Goal: Information Seeking & Learning: Learn about a topic

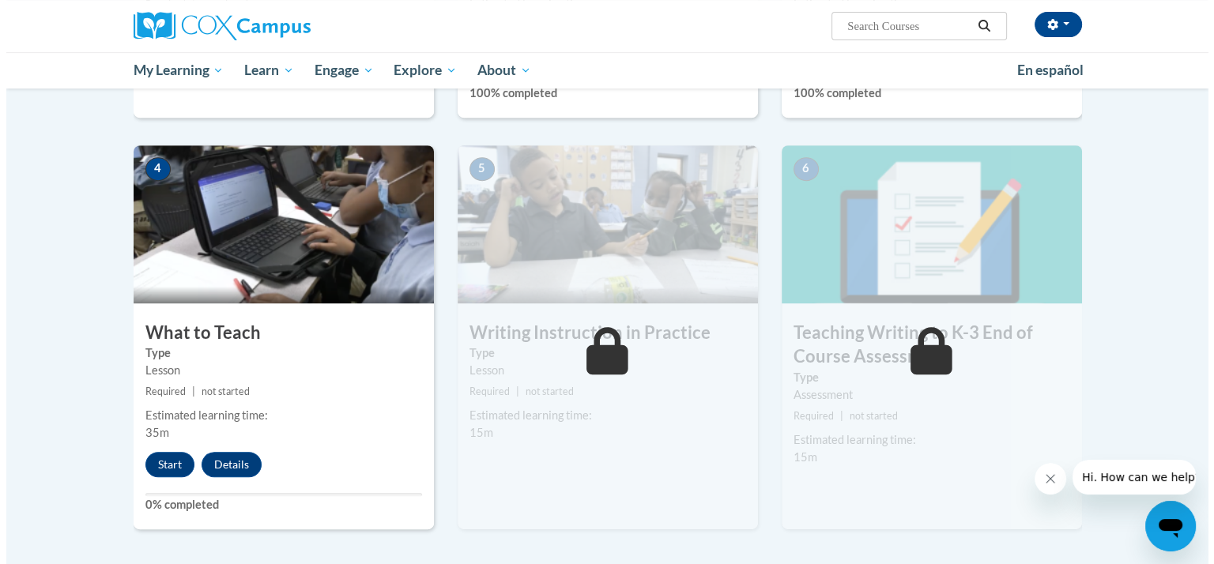
scroll to position [680, 0]
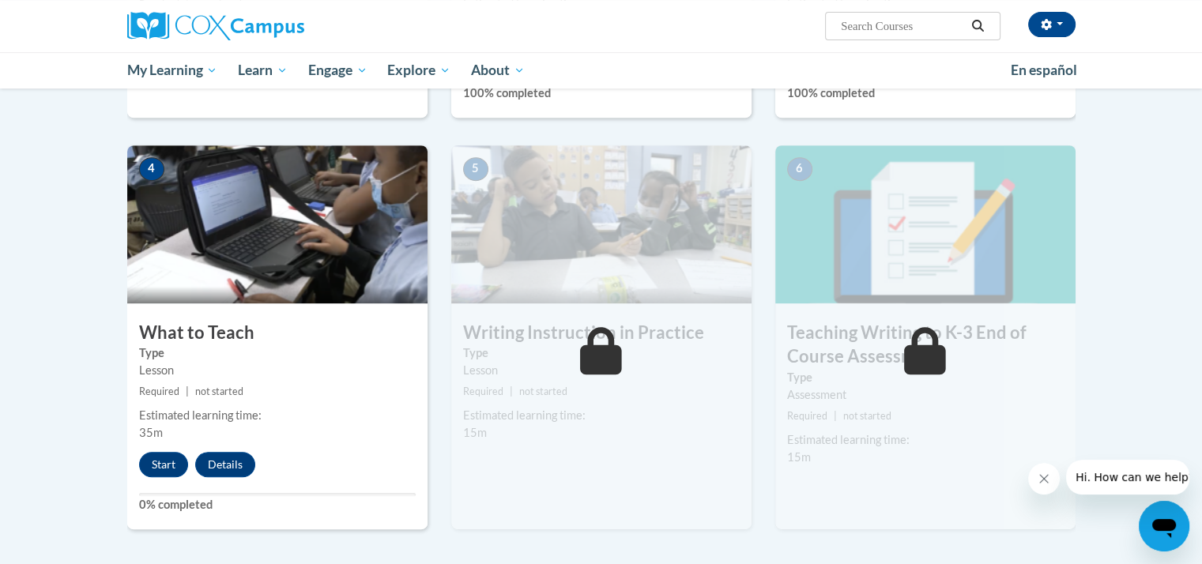
click at [270, 285] on img at bounding box center [277, 224] width 300 height 158
click at [174, 464] on button "Start" at bounding box center [163, 464] width 49 height 25
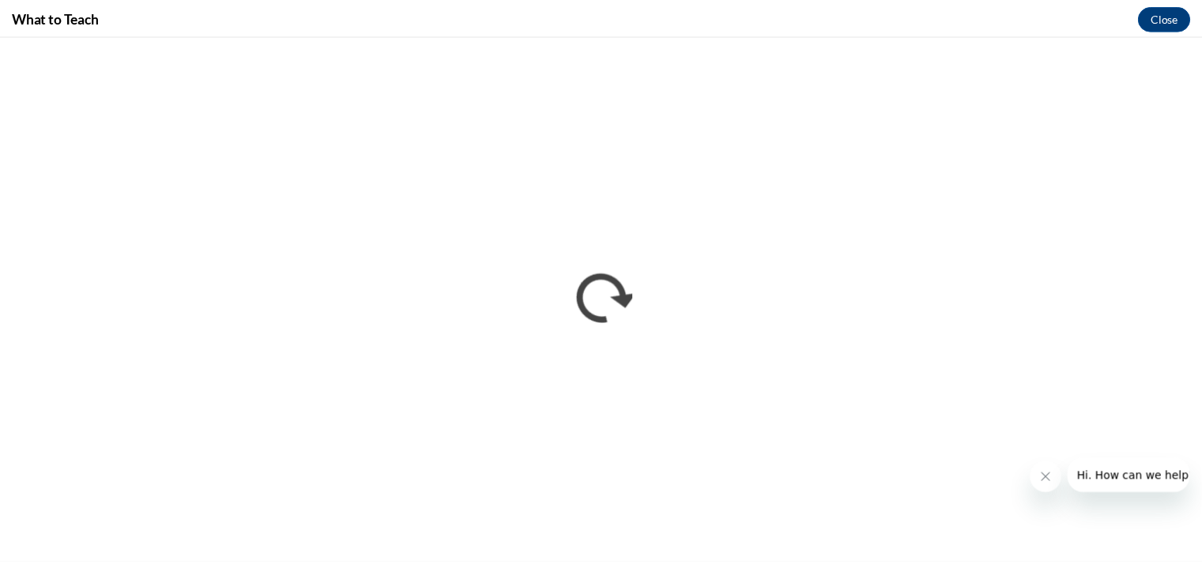
scroll to position [0, 0]
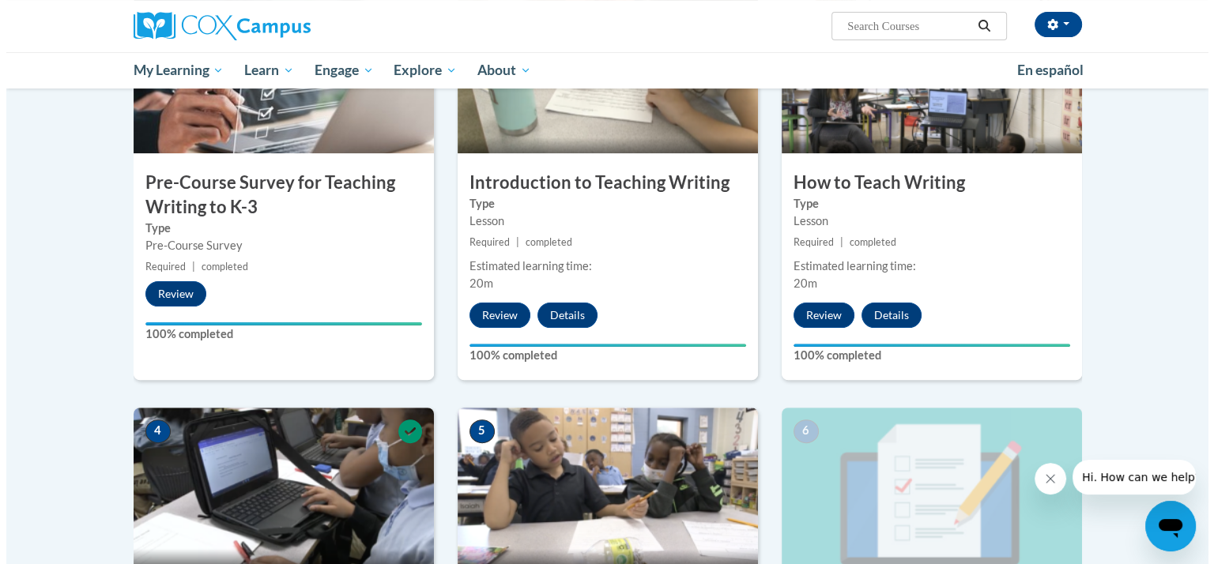
scroll to position [704, 0]
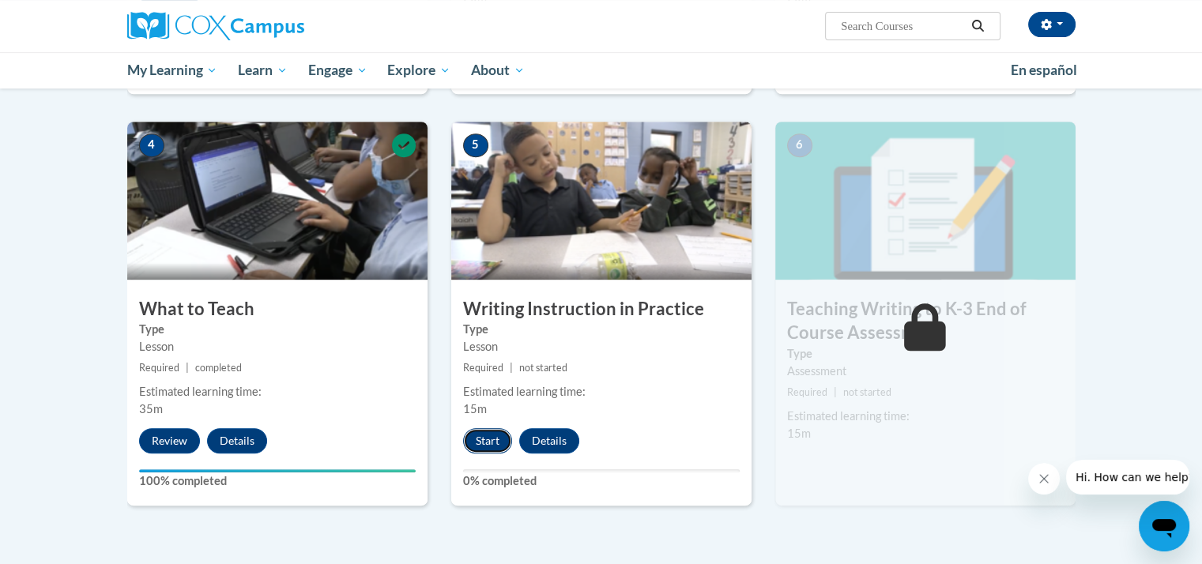
click at [485, 444] on button "Start" at bounding box center [487, 440] width 49 height 25
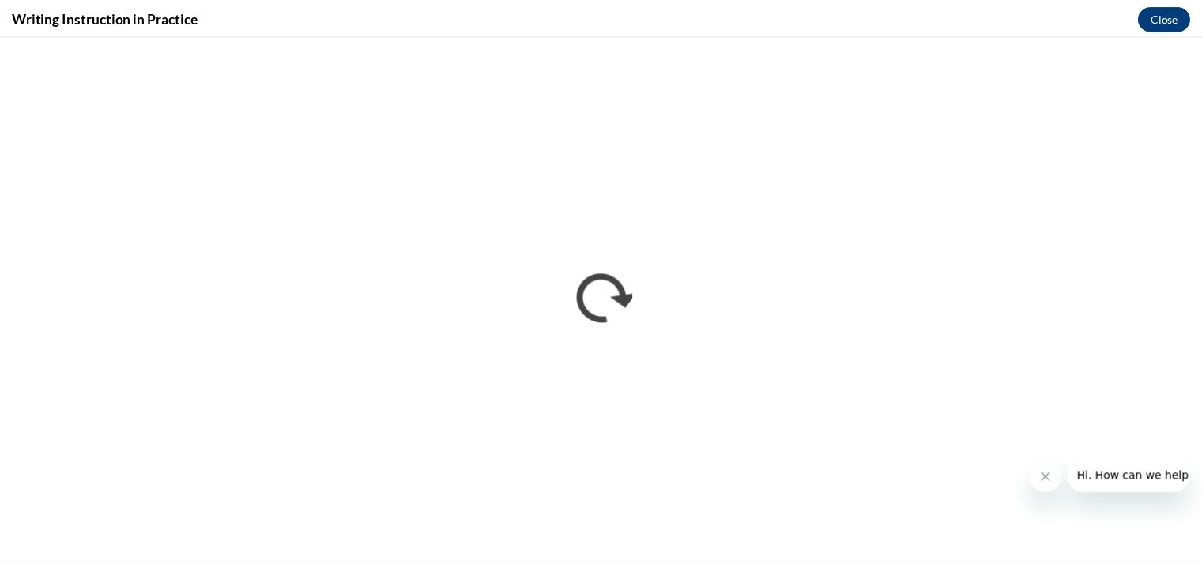
scroll to position [0, 0]
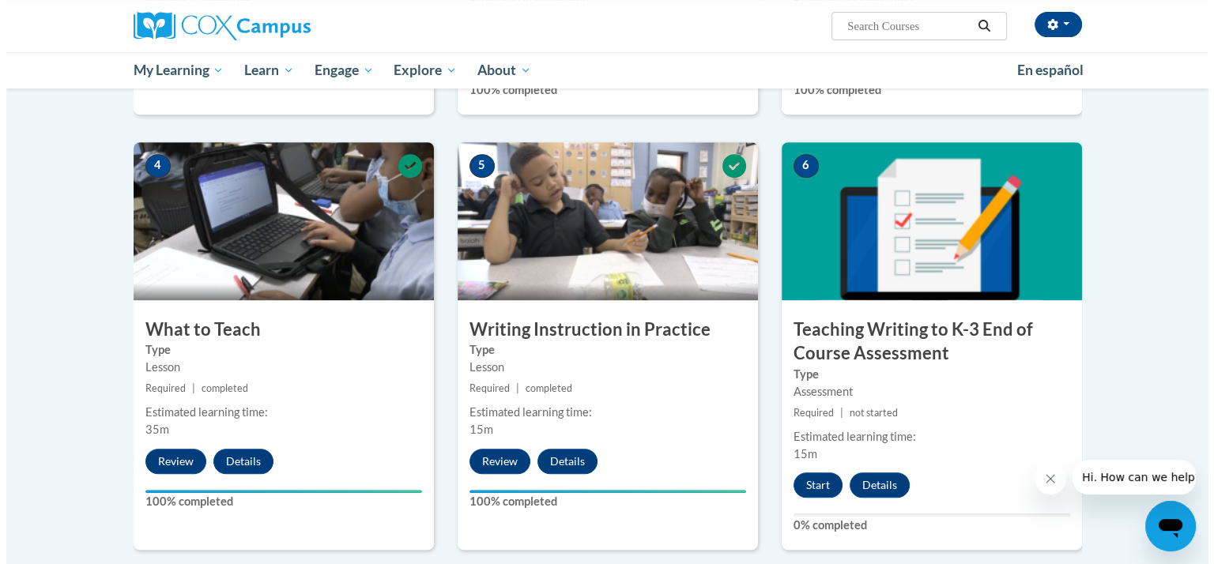
scroll to position [689, 0]
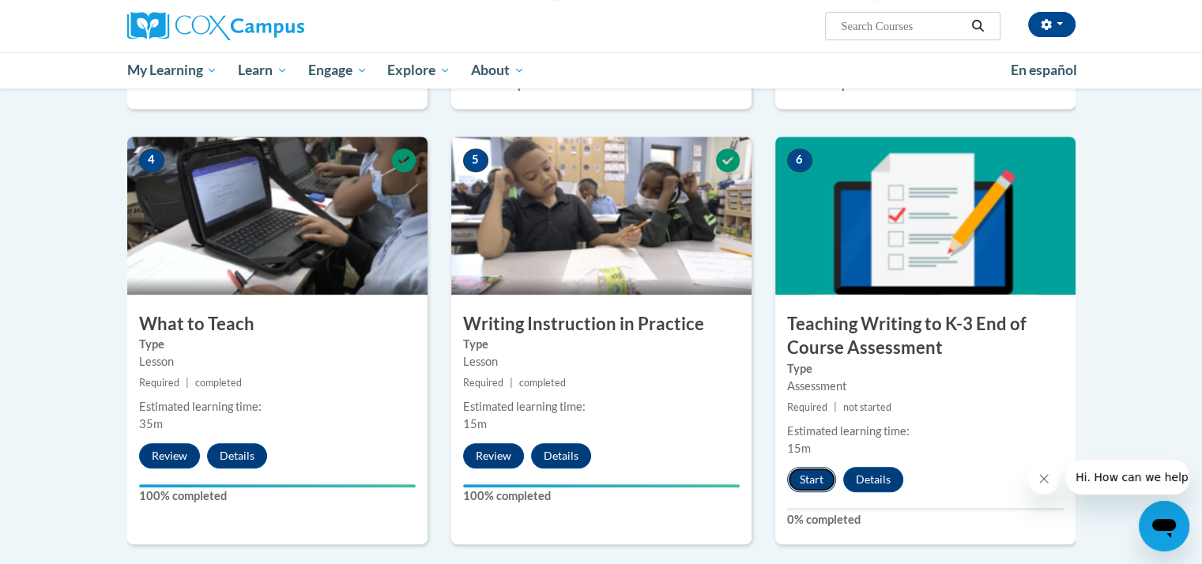
click at [797, 477] on button "Start" at bounding box center [811, 479] width 49 height 25
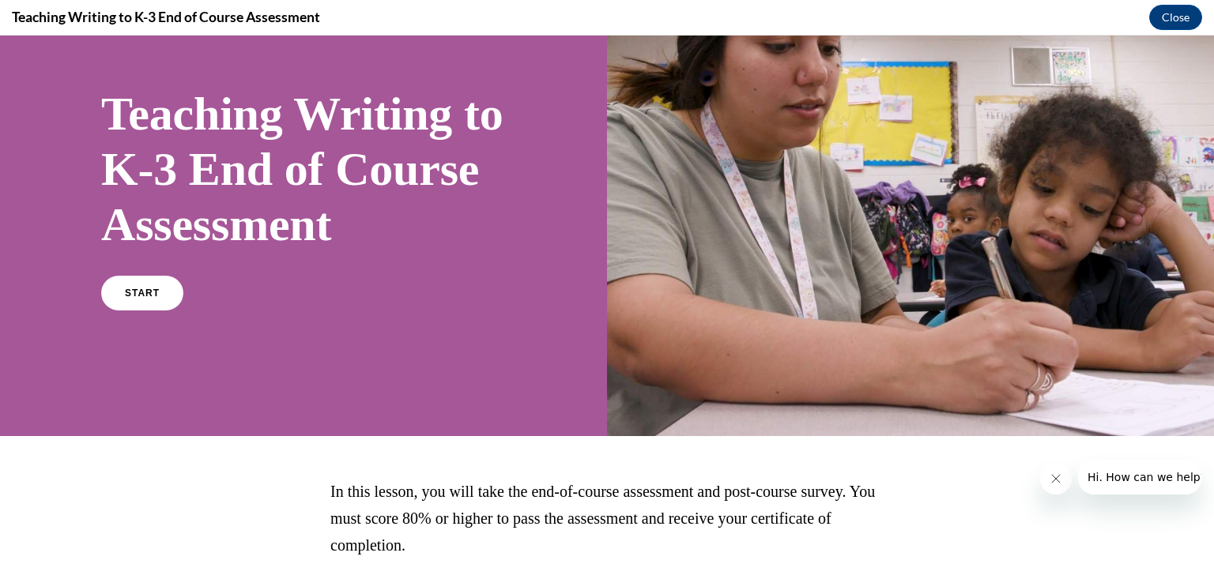
scroll to position [82, 0]
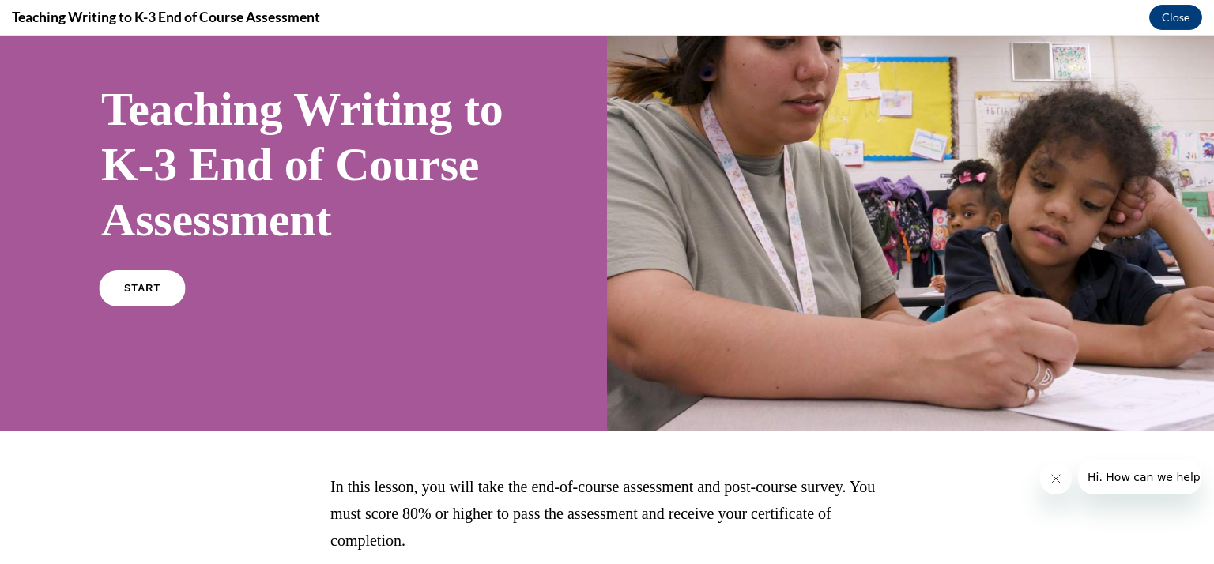
click at [141, 295] on span "START" at bounding box center [142, 289] width 36 height 12
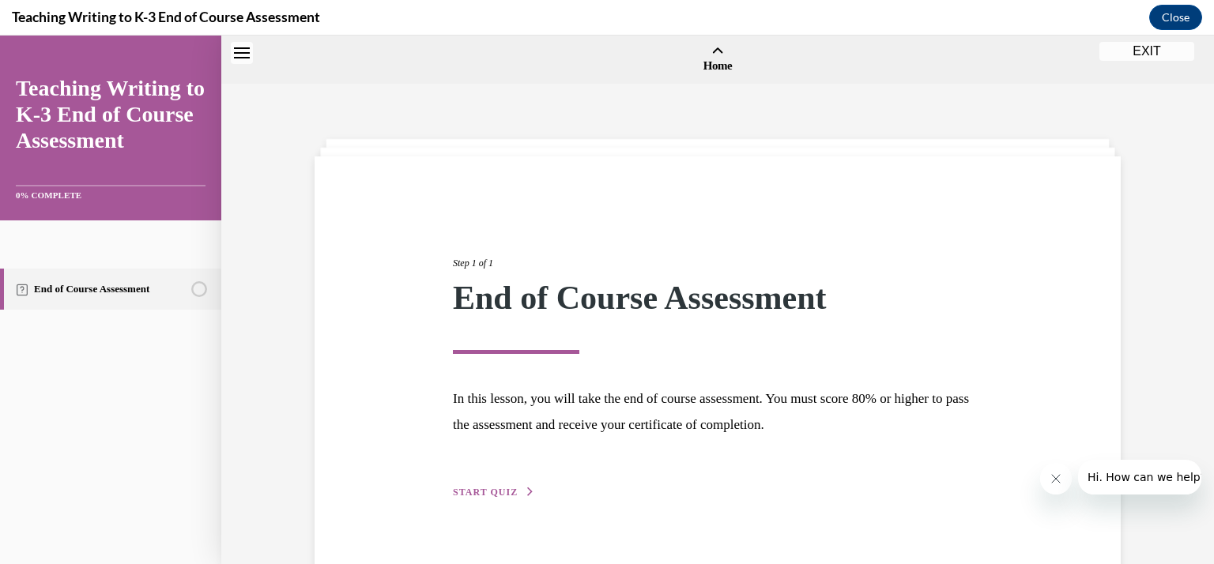
scroll to position [49, 0]
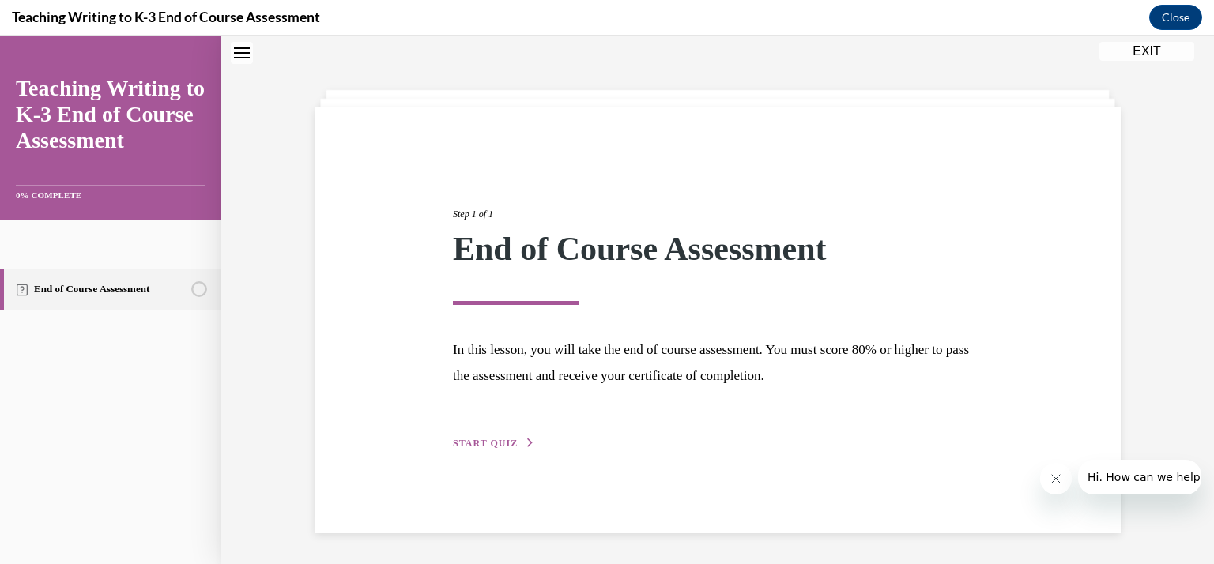
click at [496, 443] on span "START QUIZ" at bounding box center [485, 443] width 65 height 11
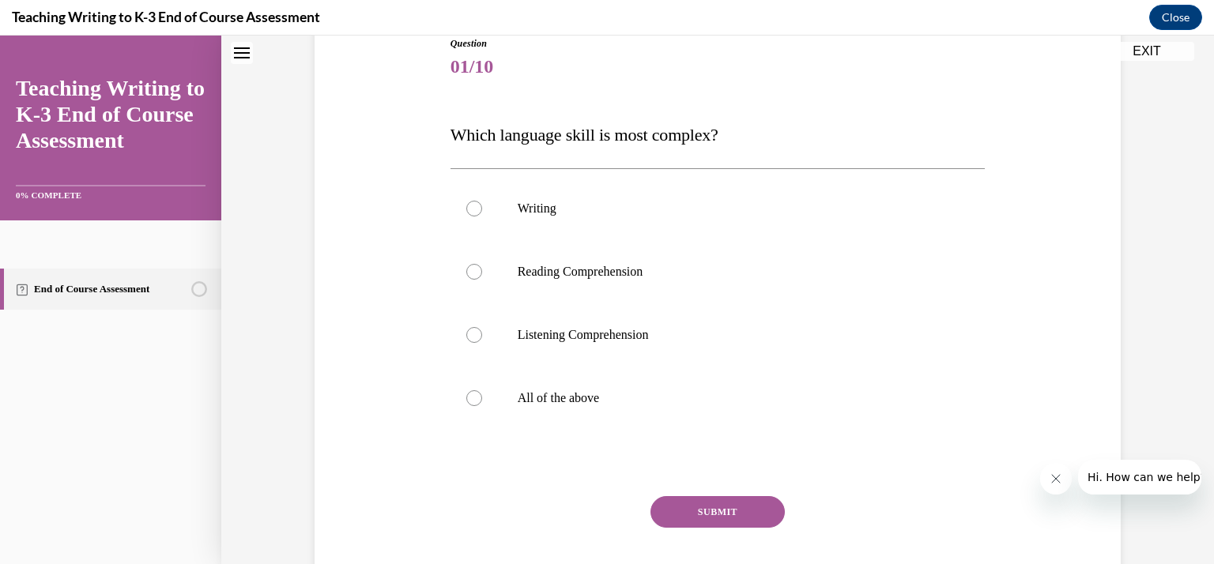
scroll to position [183, 0]
click at [587, 384] on label "All of the above" at bounding box center [718, 398] width 535 height 63
click at [482, 391] on input "All of the above" at bounding box center [474, 399] width 16 height 16
radio input "true"
click at [738, 518] on button "SUBMIT" at bounding box center [718, 512] width 134 height 32
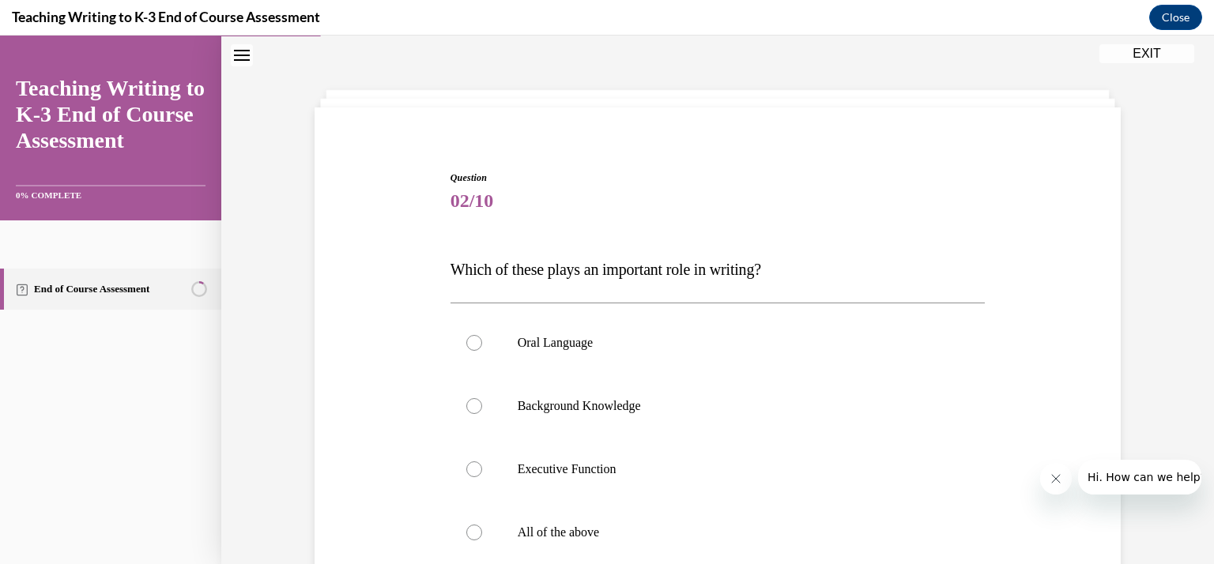
scroll to position [46, 0]
click at [599, 96] on div "Question 02/10 Which of these plays an important role in writing? Oral Language…" at bounding box center [717, 418] width 993 height 756
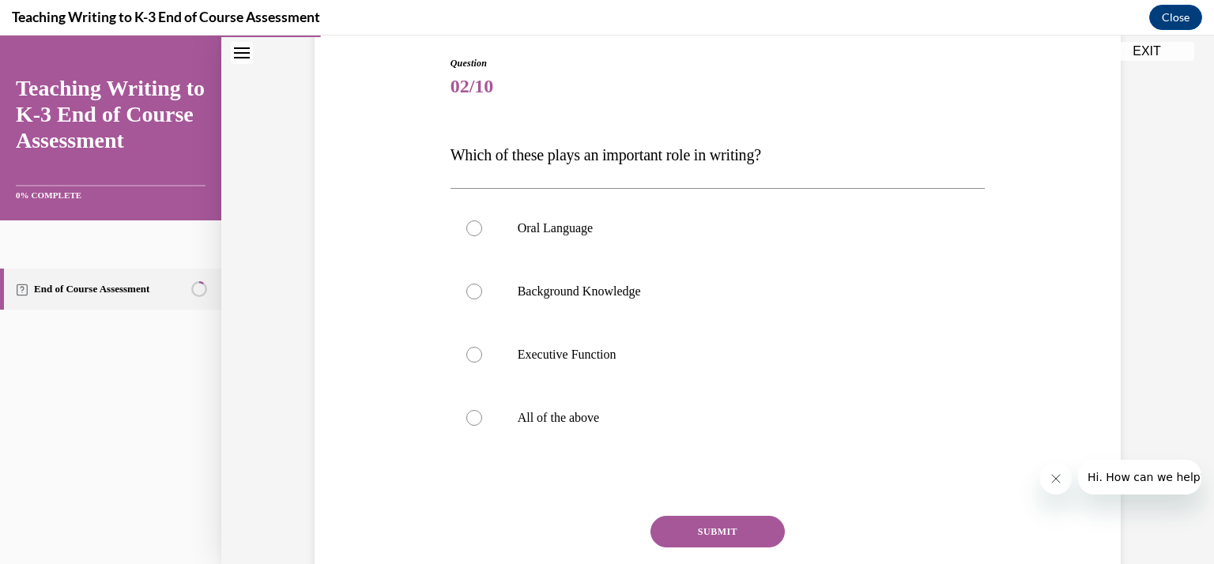
scroll to position [193, 0]
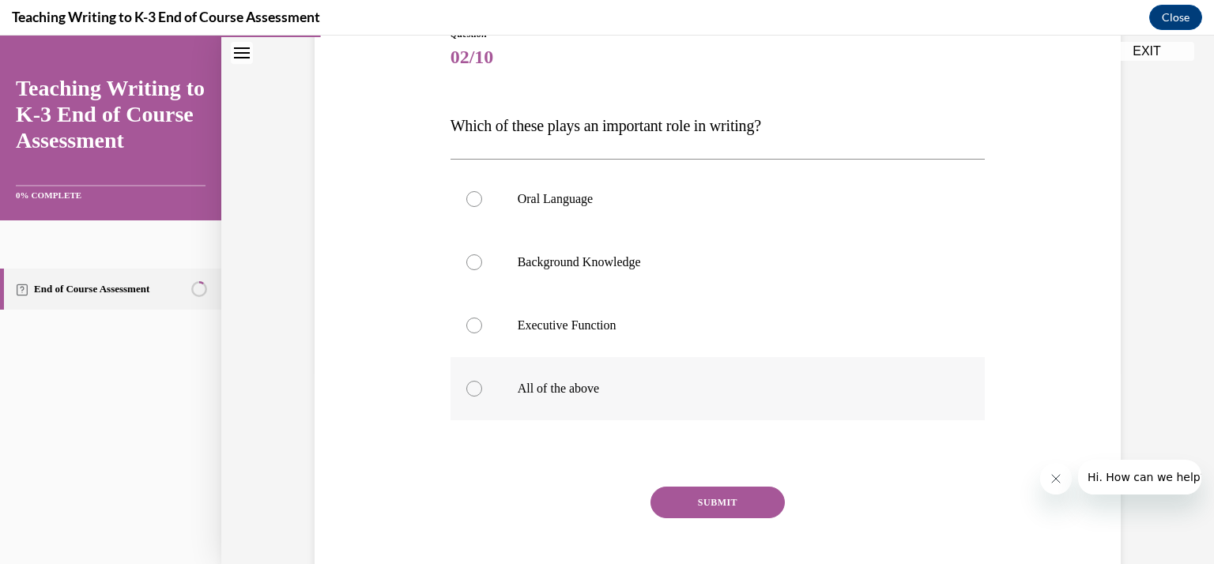
click at [580, 383] on p "All of the above" at bounding box center [732, 389] width 428 height 16
click at [482, 383] on input "All of the above" at bounding box center [474, 389] width 16 height 16
radio input "true"
click at [689, 503] on button "SUBMIT" at bounding box center [718, 503] width 134 height 32
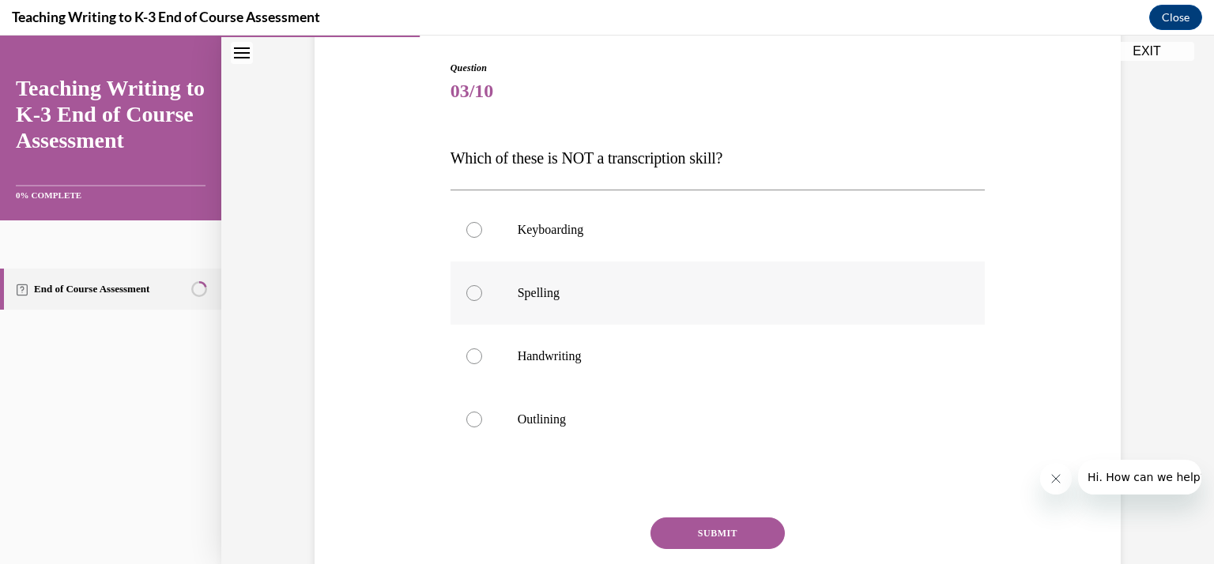
scroll to position [160, 0]
click at [628, 403] on label "Outlining" at bounding box center [718, 418] width 535 height 63
click at [482, 411] on input "Outlining" at bounding box center [474, 419] width 16 height 16
radio input "true"
click at [711, 540] on button "SUBMIT" at bounding box center [718, 533] width 134 height 32
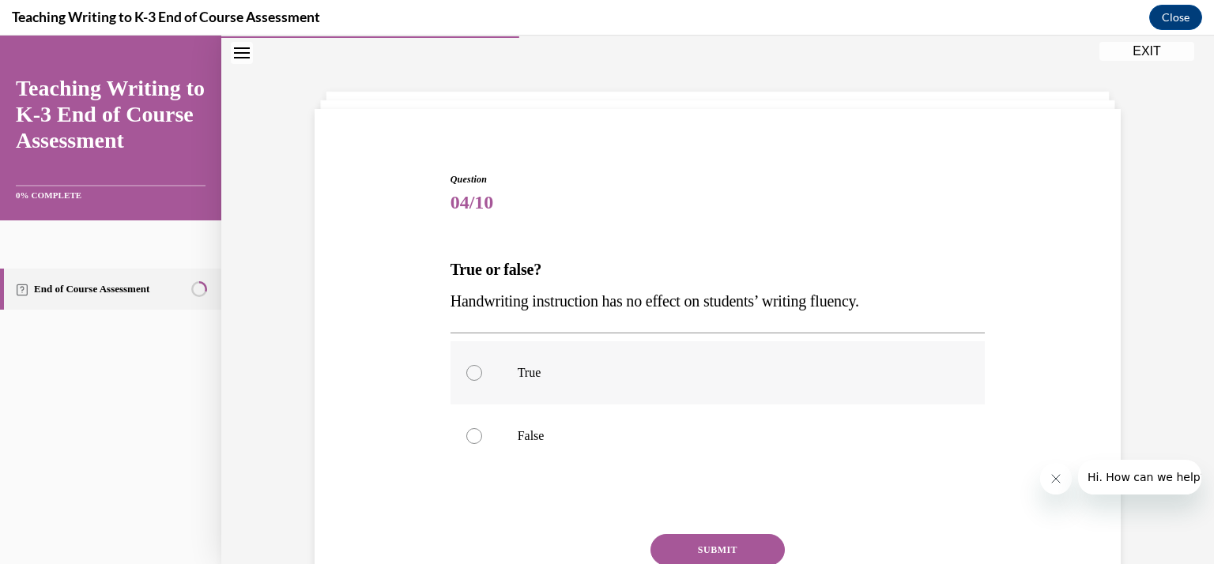
scroll to position [131, 0]
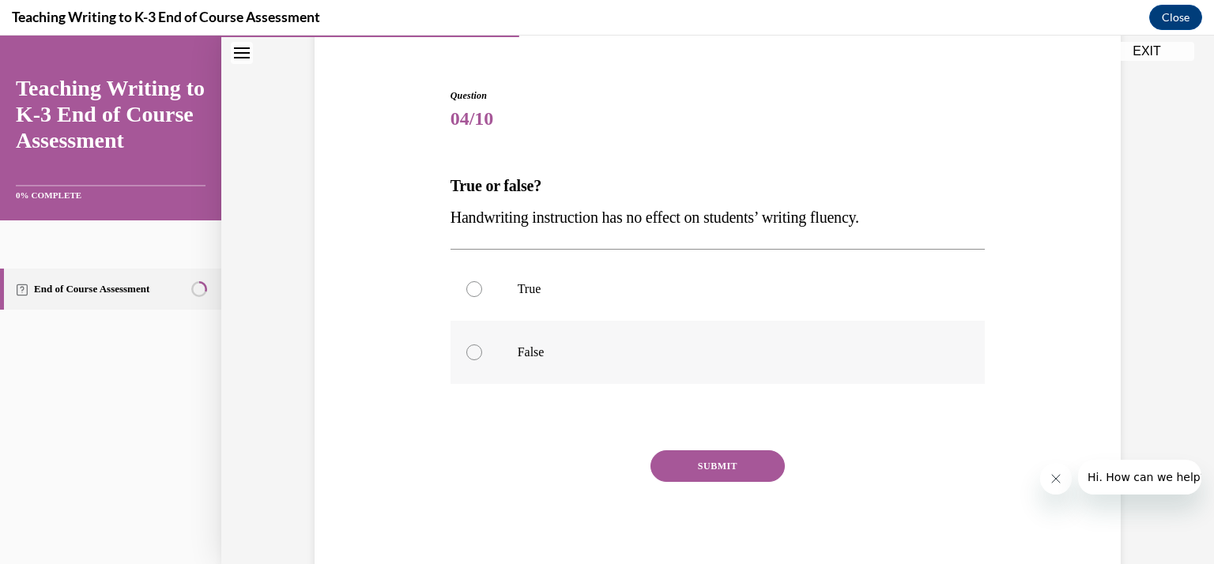
click at [646, 353] on p "False" at bounding box center [732, 353] width 428 height 16
click at [482, 353] on input "False" at bounding box center [474, 353] width 16 height 16
radio input "true"
click at [708, 478] on button "SUBMIT" at bounding box center [718, 467] width 134 height 32
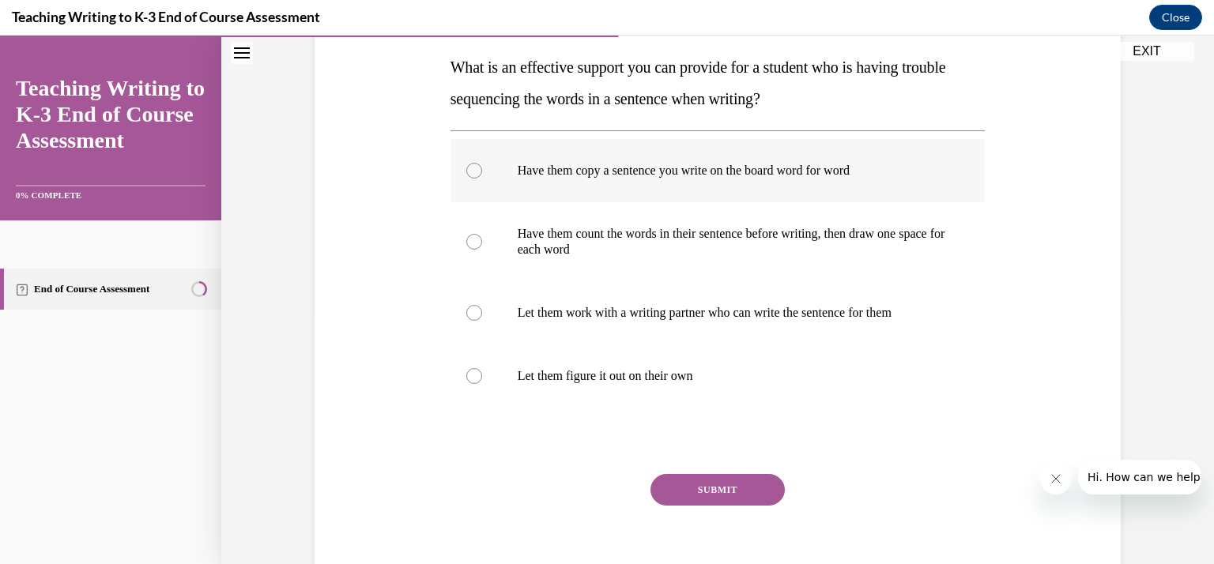
scroll to position [251, 0]
click at [689, 181] on label "Have them copy a sentence you write on the board word for word" at bounding box center [718, 169] width 535 height 63
click at [482, 178] on input "Have them copy a sentence you write on the board word for word" at bounding box center [474, 170] width 16 height 16
radio input "true"
click at [712, 480] on button "SUBMIT" at bounding box center [718, 490] width 134 height 32
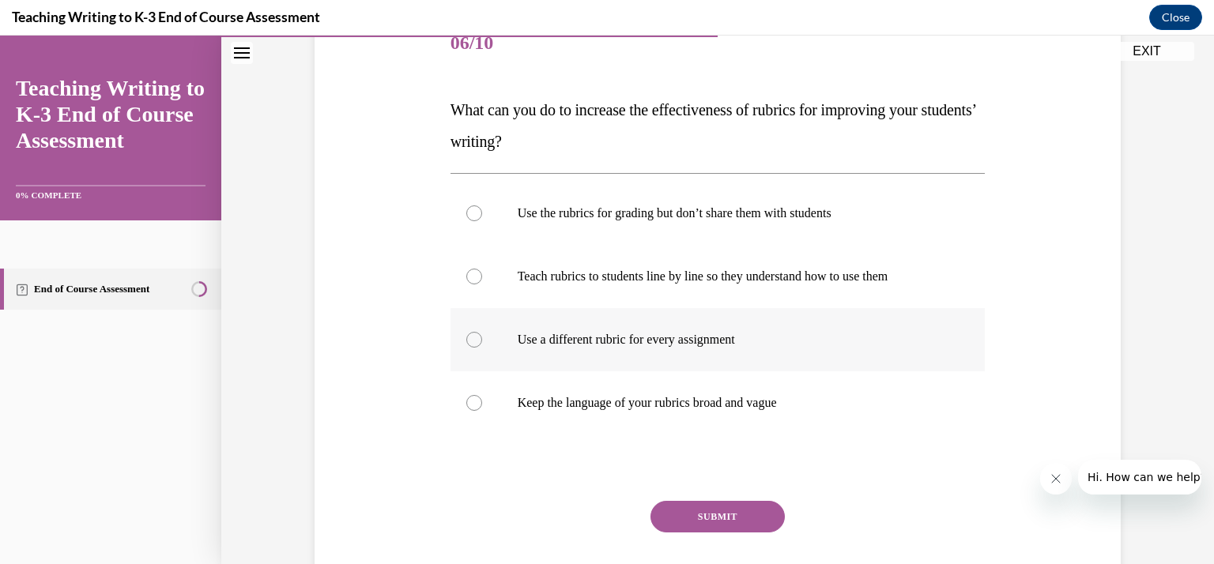
scroll to position [208, 0]
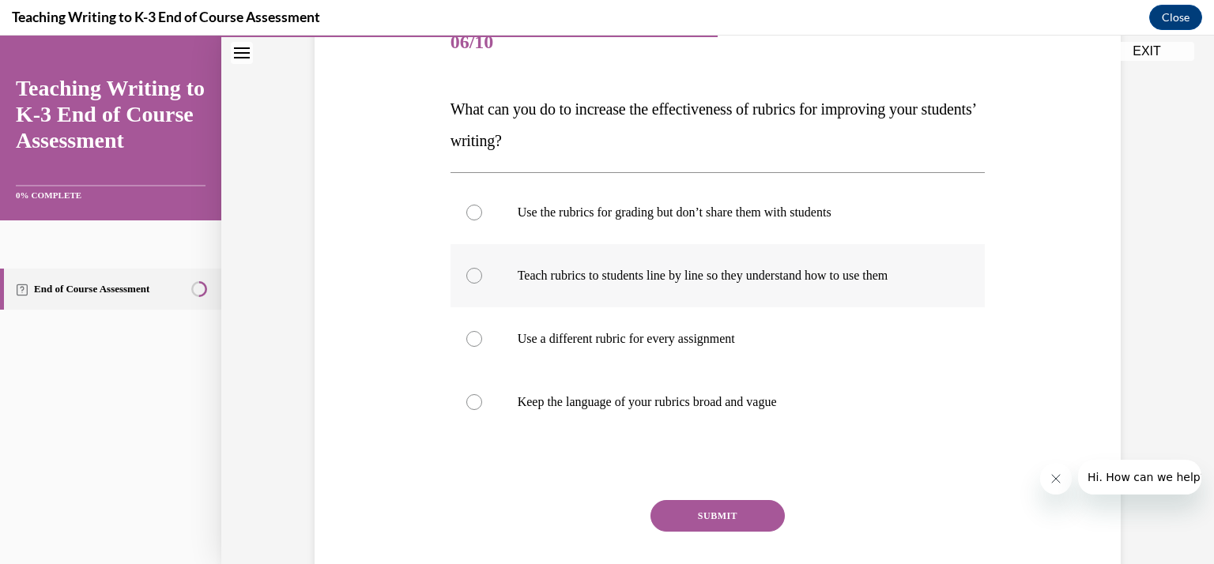
click at [626, 274] on p "Teach rubrics to students line by line so they understand how to use them" at bounding box center [732, 276] width 428 height 16
click at [482, 274] on input "Teach rubrics to students line by line so they understand how to use them" at bounding box center [474, 276] width 16 height 16
radio input "true"
click at [693, 528] on button "SUBMIT" at bounding box center [718, 516] width 134 height 32
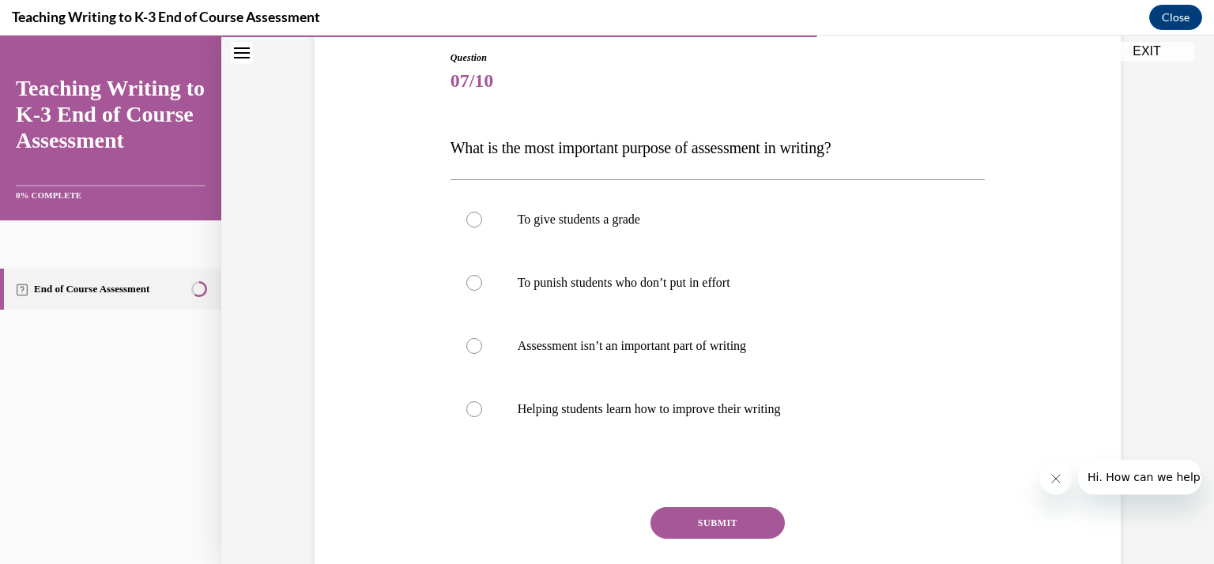
scroll to position [171, 0]
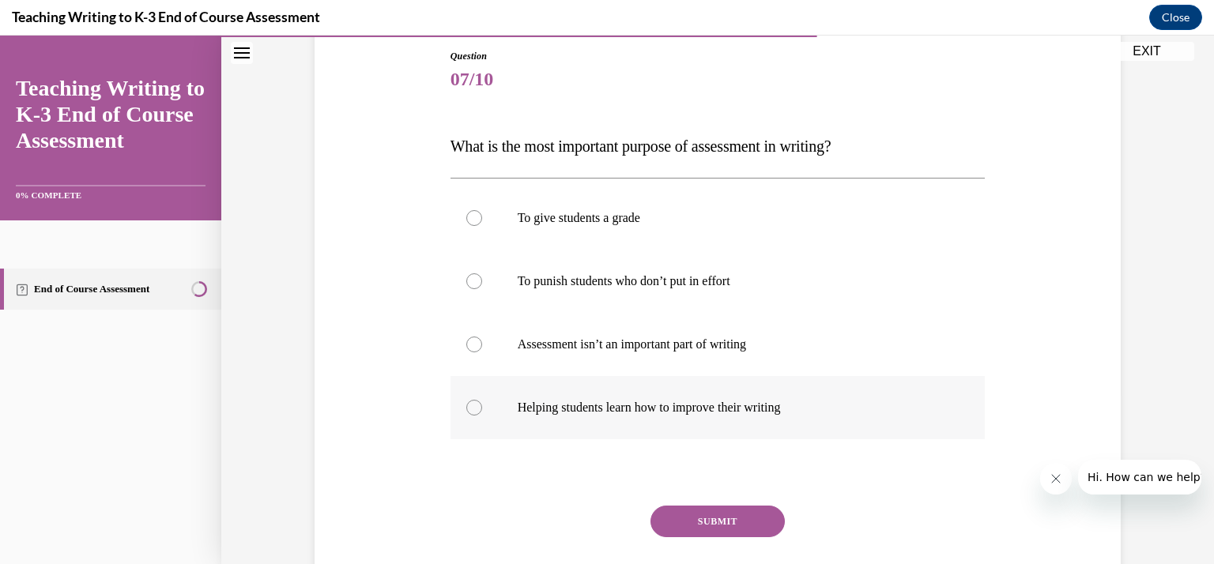
click at [664, 391] on label "Helping students learn how to improve their writing" at bounding box center [718, 407] width 535 height 63
click at [482, 400] on input "Helping students learn how to improve their writing" at bounding box center [474, 408] width 16 height 16
radio input "true"
click at [720, 530] on button "SUBMIT" at bounding box center [718, 522] width 134 height 32
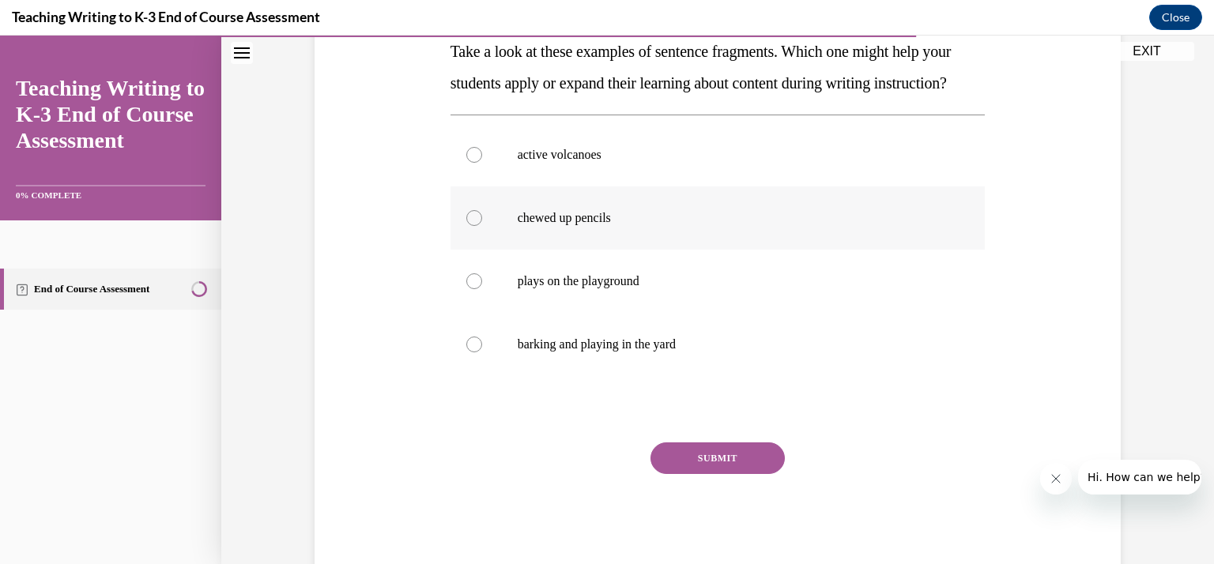
scroll to position [221, 0]
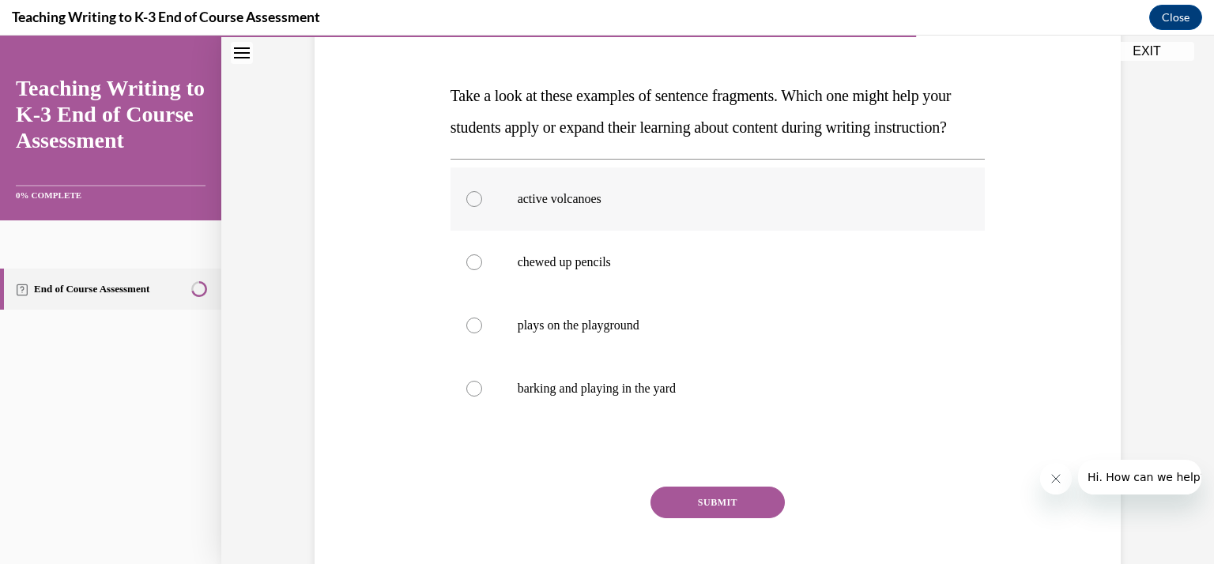
click at [552, 207] on p "active volcanoes" at bounding box center [732, 199] width 428 height 16
click at [482, 207] on input "active volcanoes" at bounding box center [474, 199] width 16 height 16
radio input "true"
click at [681, 519] on button "SUBMIT" at bounding box center [718, 503] width 134 height 32
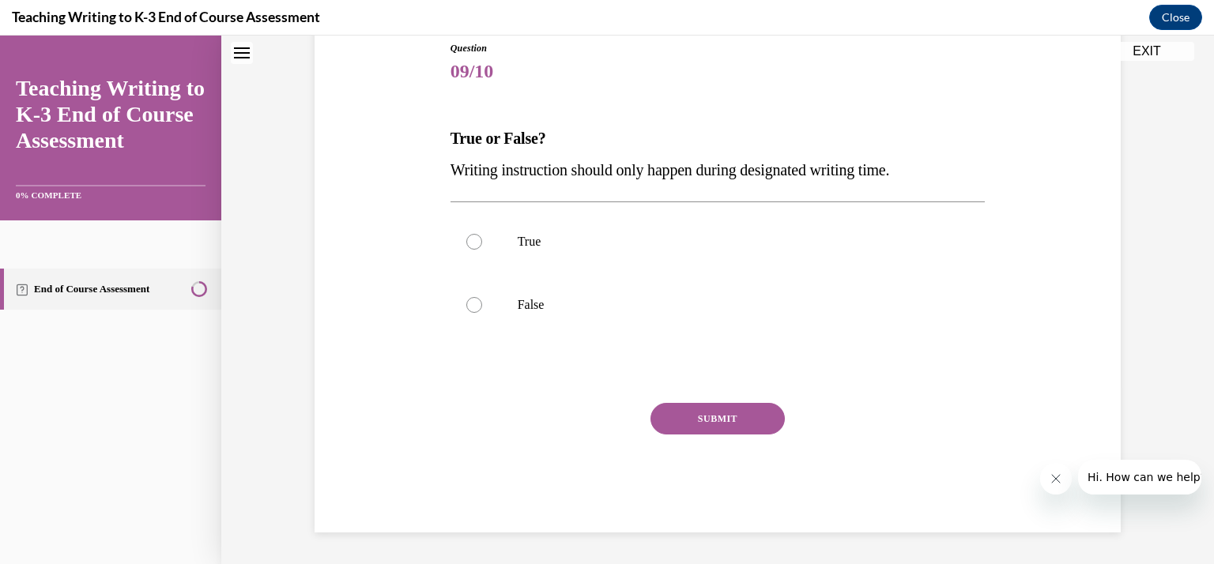
scroll to position [47, 0]
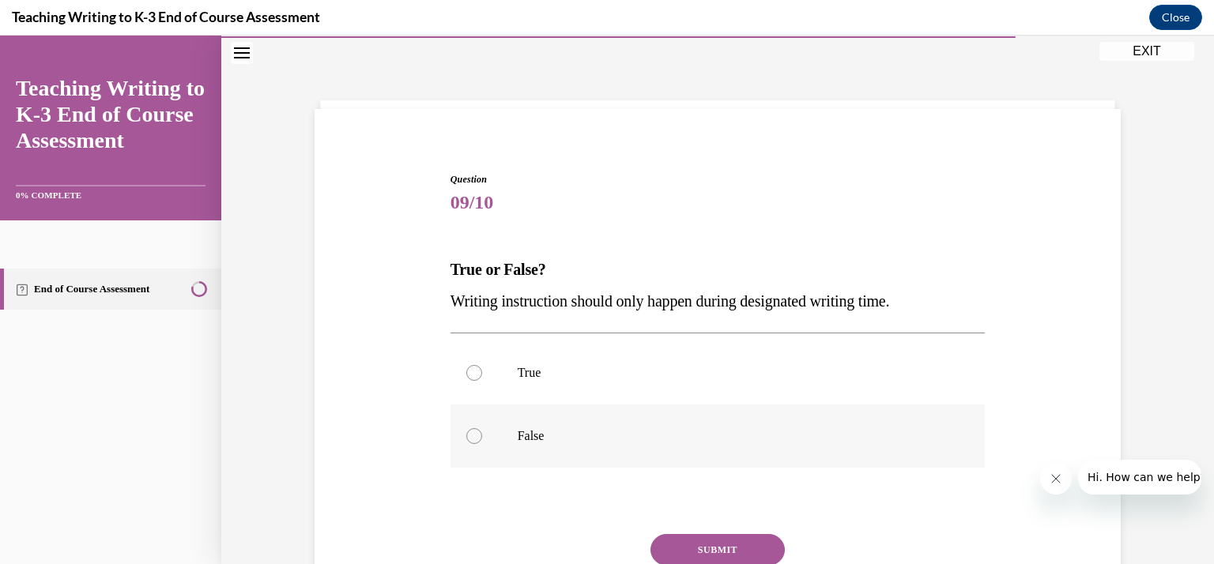
click at [636, 423] on label "False" at bounding box center [718, 436] width 535 height 63
click at [482, 428] on input "False" at bounding box center [474, 436] width 16 height 16
radio input "true"
click at [706, 553] on button "SUBMIT" at bounding box center [718, 550] width 134 height 32
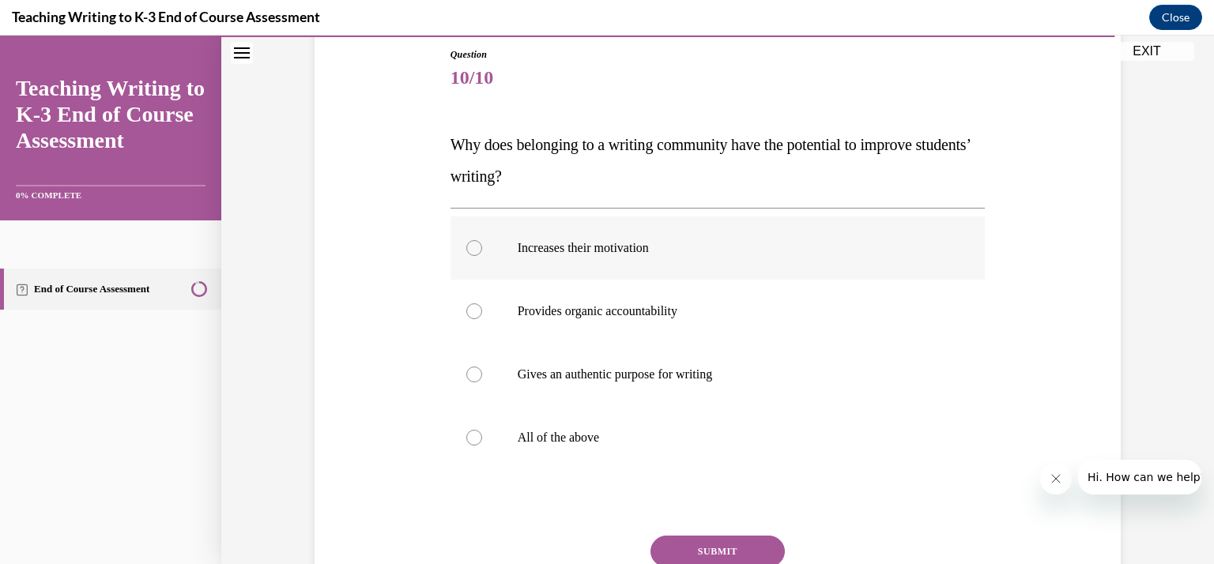
scroll to position [187, 0]
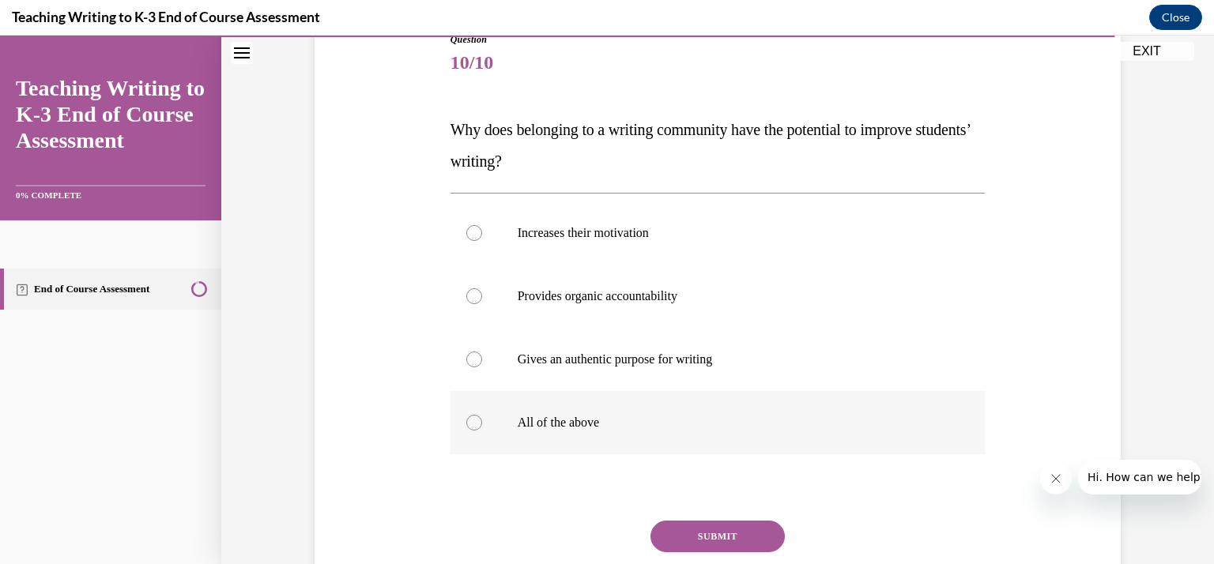
click at [573, 401] on label "All of the above" at bounding box center [718, 422] width 535 height 63
click at [482, 415] on input "All of the above" at bounding box center [474, 423] width 16 height 16
radio input "true"
click at [704, 531] on button "SUBMIT" at bounding box center [718, 537] width 134 height 32
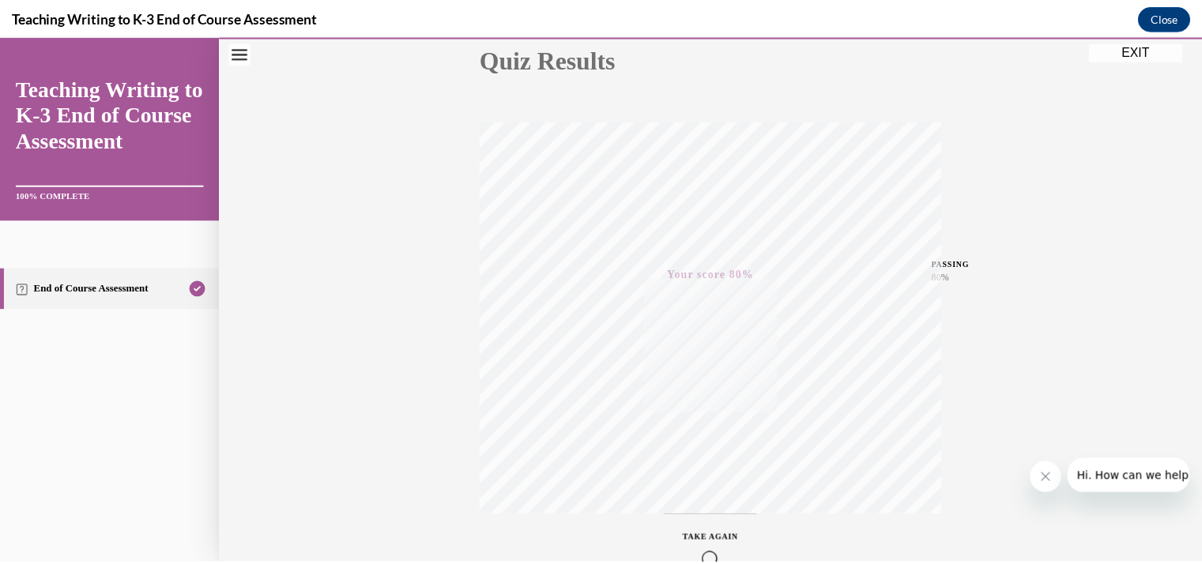
scroll to position [281, 0]
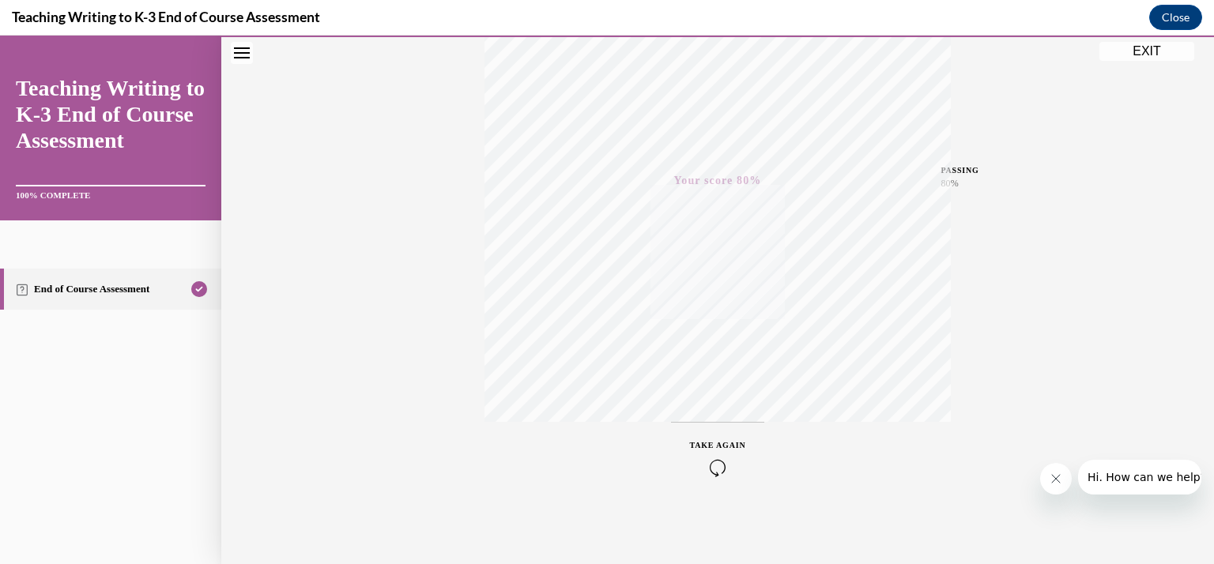
click at [1132, 38] on div "Quiz Results PASSING 80% Your score 80% Passed PASSING 80% Your score Your scor…" at bounding box center [717, 184] width 993 height 760
click at [1127, 54] on button "EXIT" at bounding box center [1147, 51] width 95 height 19
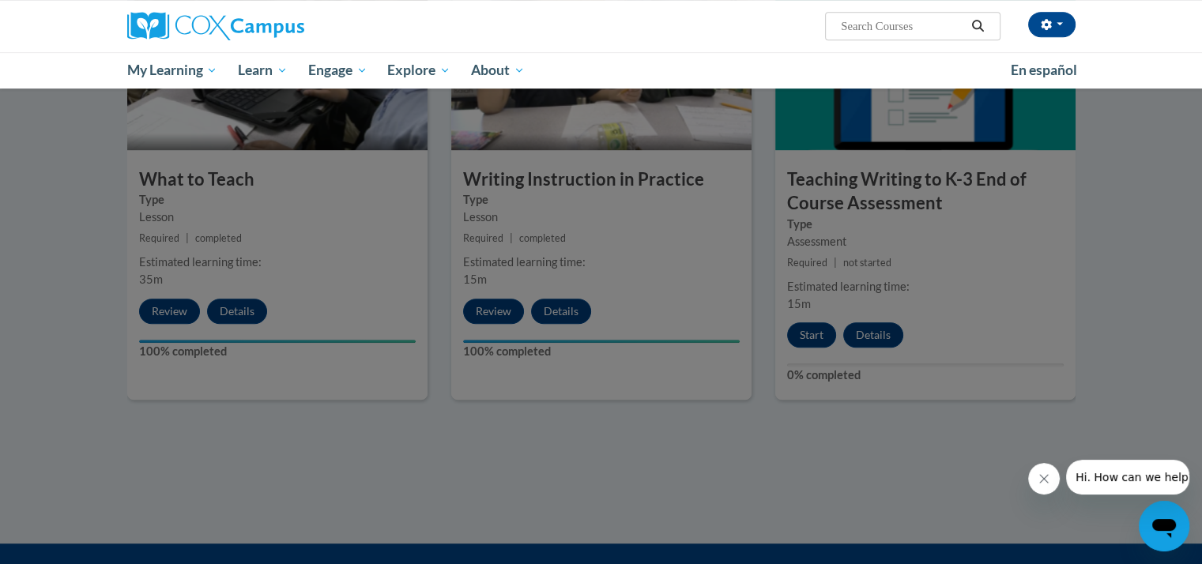
scroll to position [769, 0]
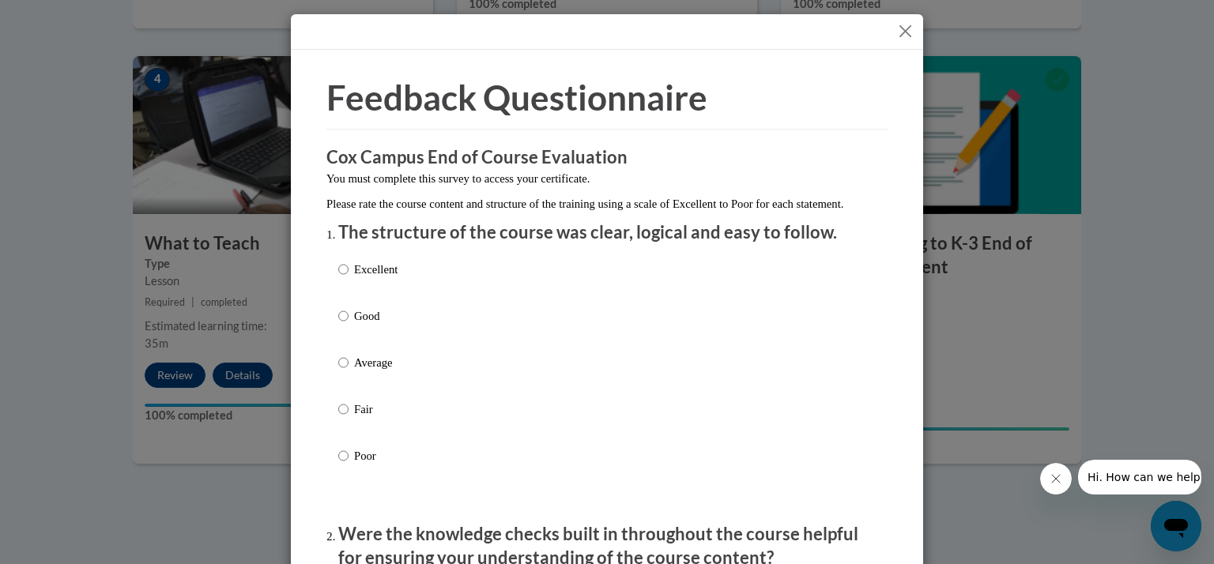
click at [904, 36] on button "Close" at bounding box center [906, 31] width 20 height 20
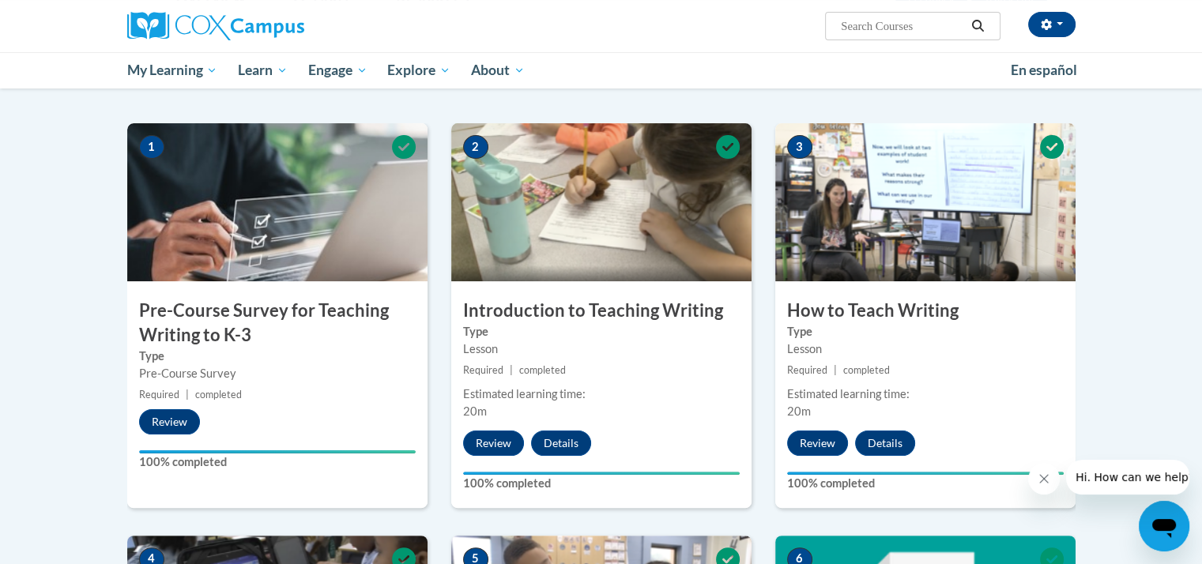
scroll to position [282, 0]
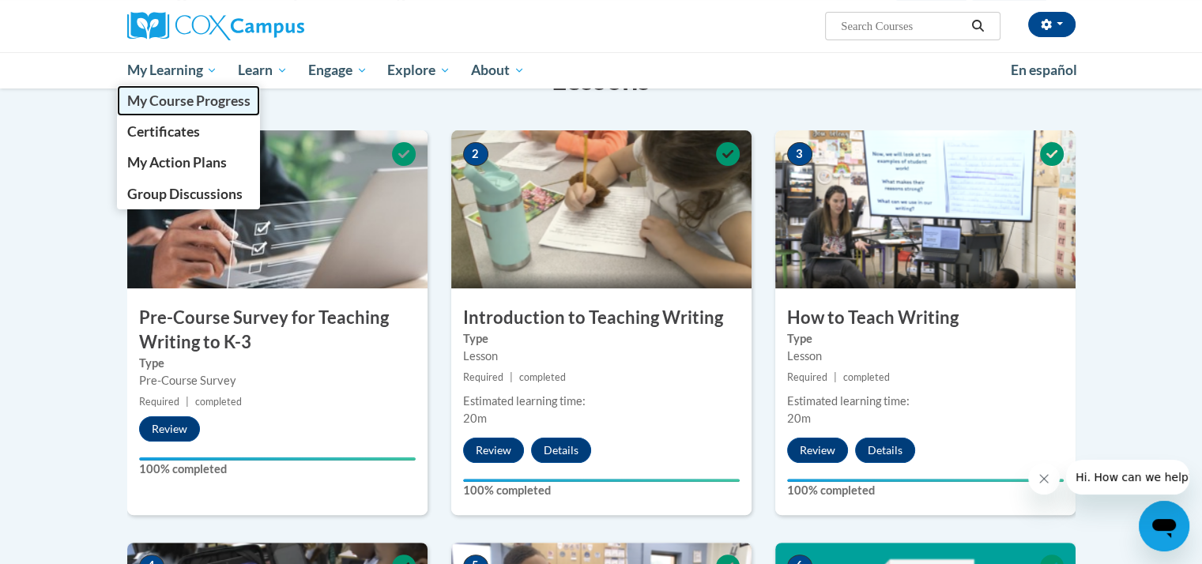
click at [217, 105] on span "My Course Progress" at bounding box center [187, 100] width 123 height 17
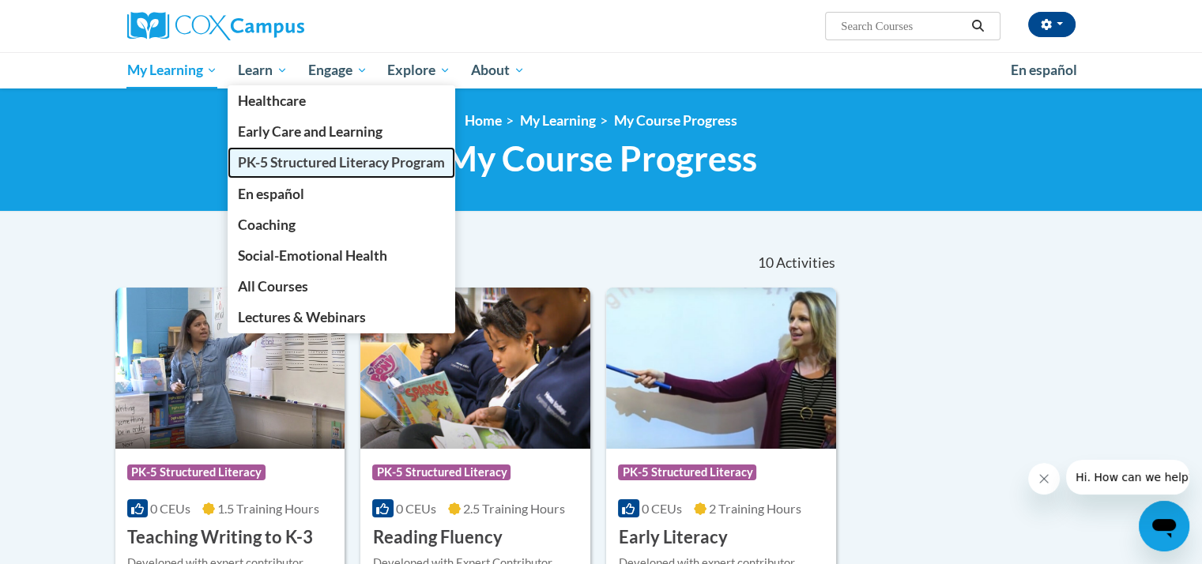
click at [288, 170] on span "PK-5 Structured Literacy Program" at bounding box center [341, 162] width 207 height 17
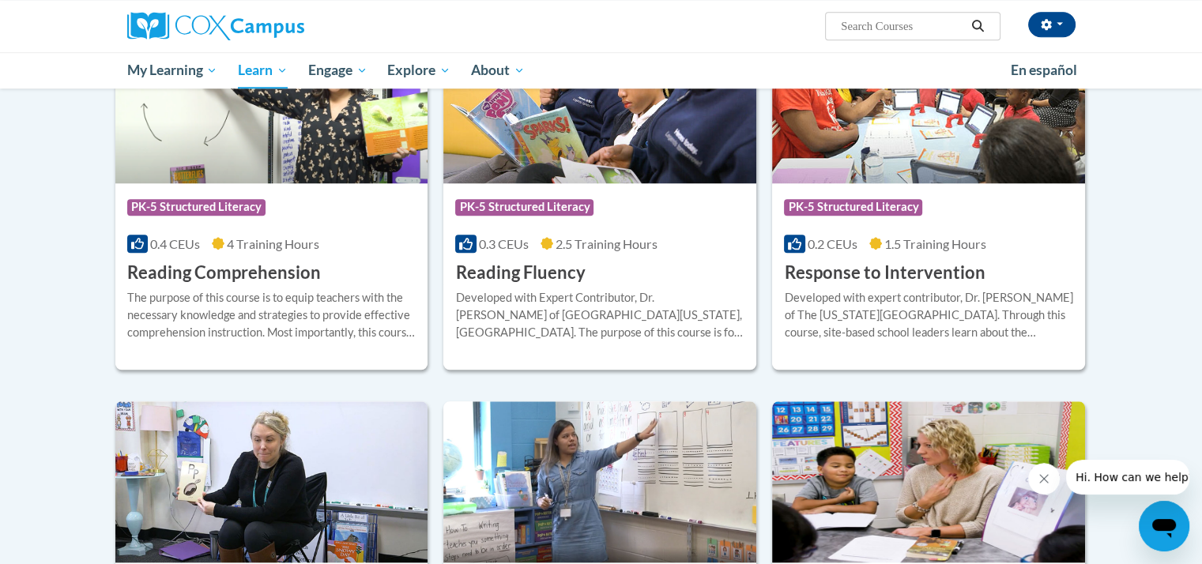
scroll to position [1397, 0]
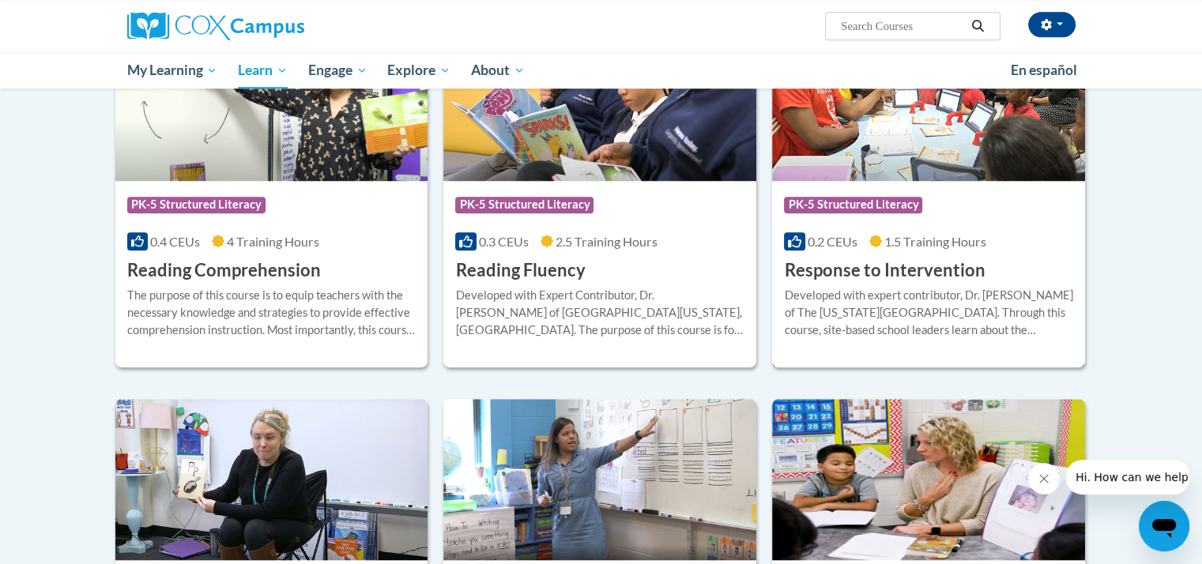
click at [874, 289] on div "Developed with expert contributor, [PERSON_NAME] of The [US_STATE][GEOGRAPHIC_D…" at bounding box center [928, 313] width 289 height 52
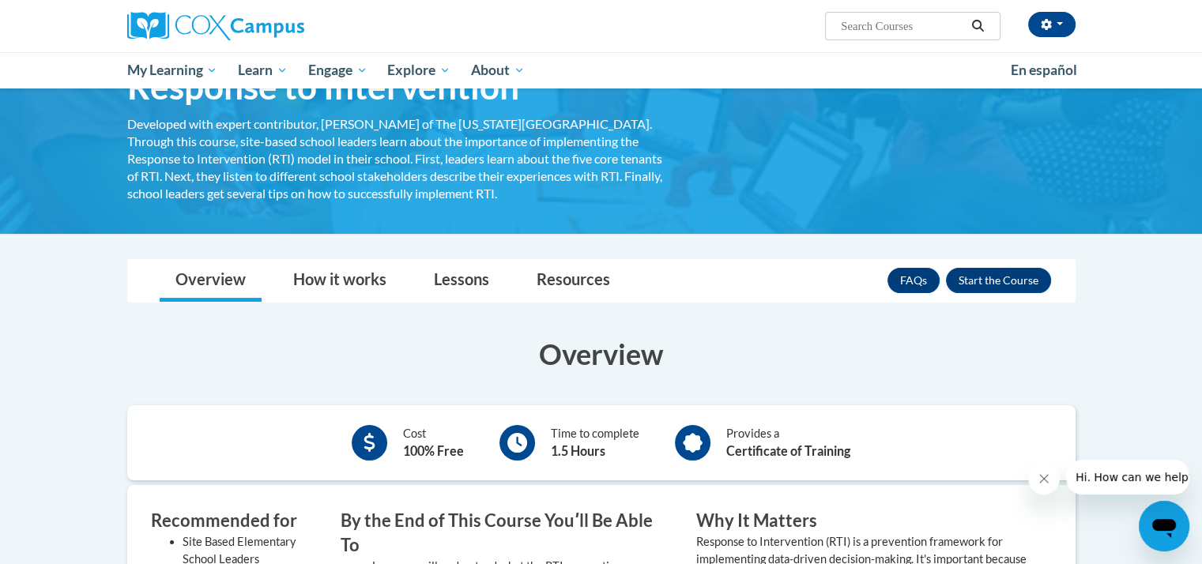
scroll to position [95, 0]
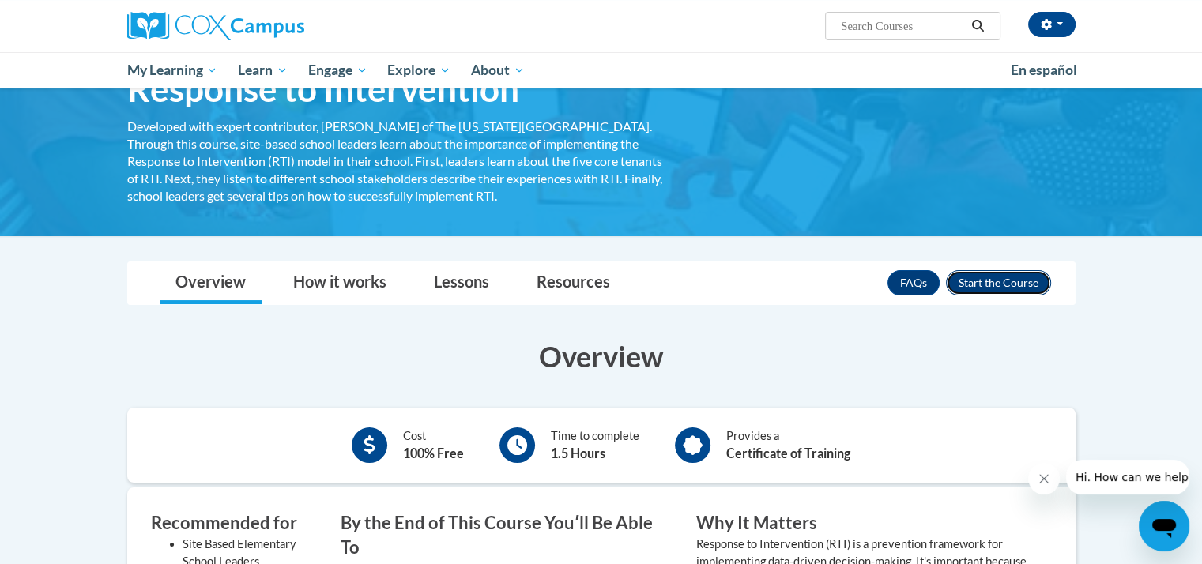
click at [1000, 277] on button "Enroll" at bounding box center [998, 282] width 105 height 25
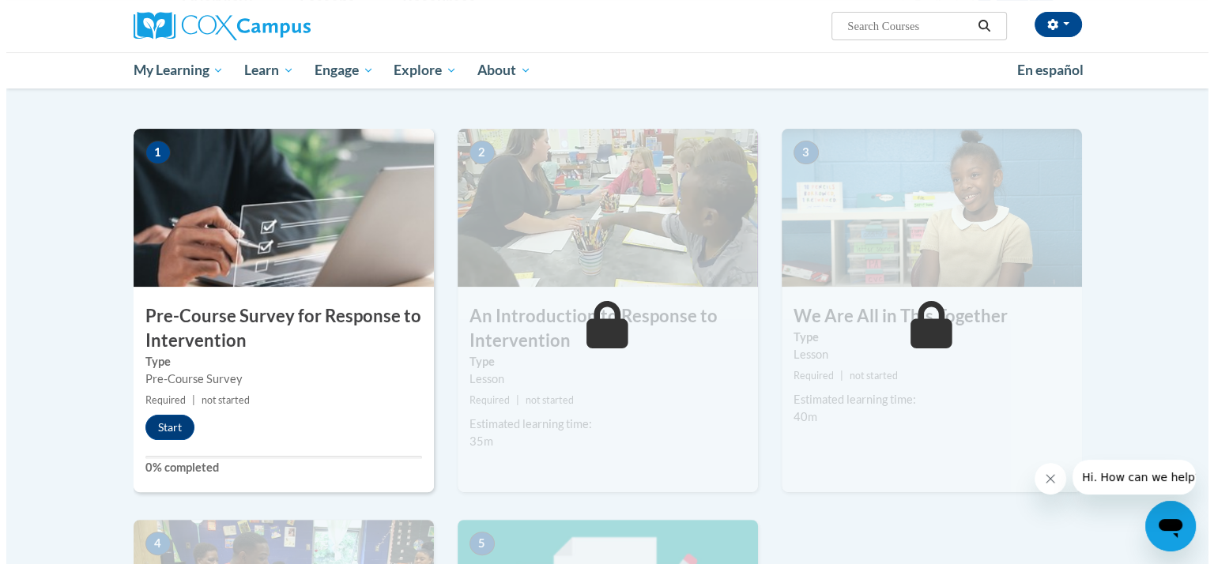
scroll to position [294, 0]
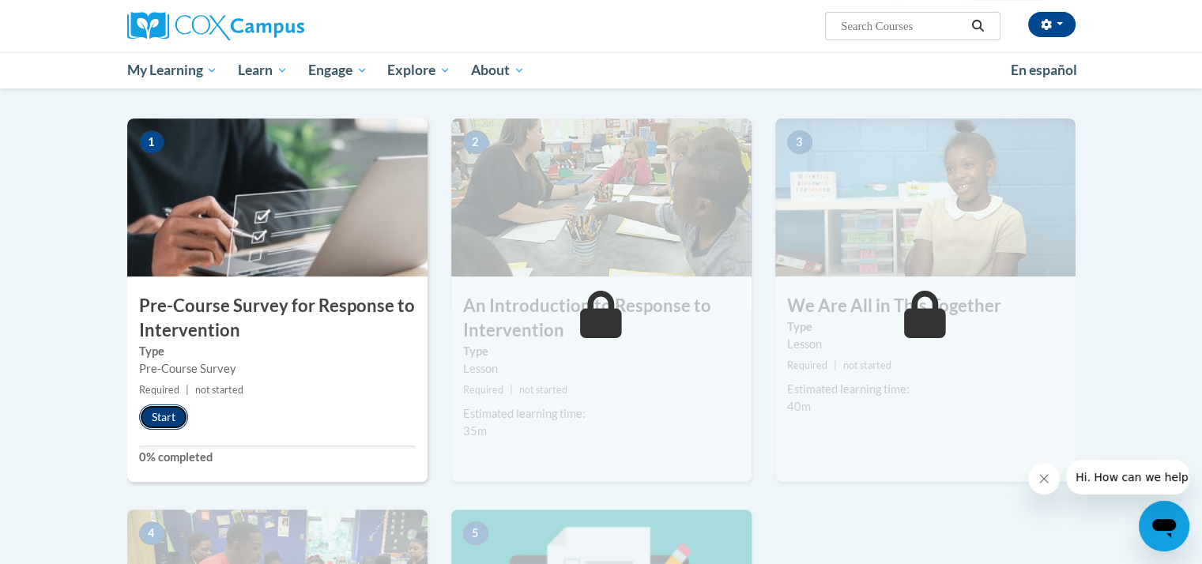
click at [165, 425] on button "Start" at bounding box center [163, 417] width 49 height 25
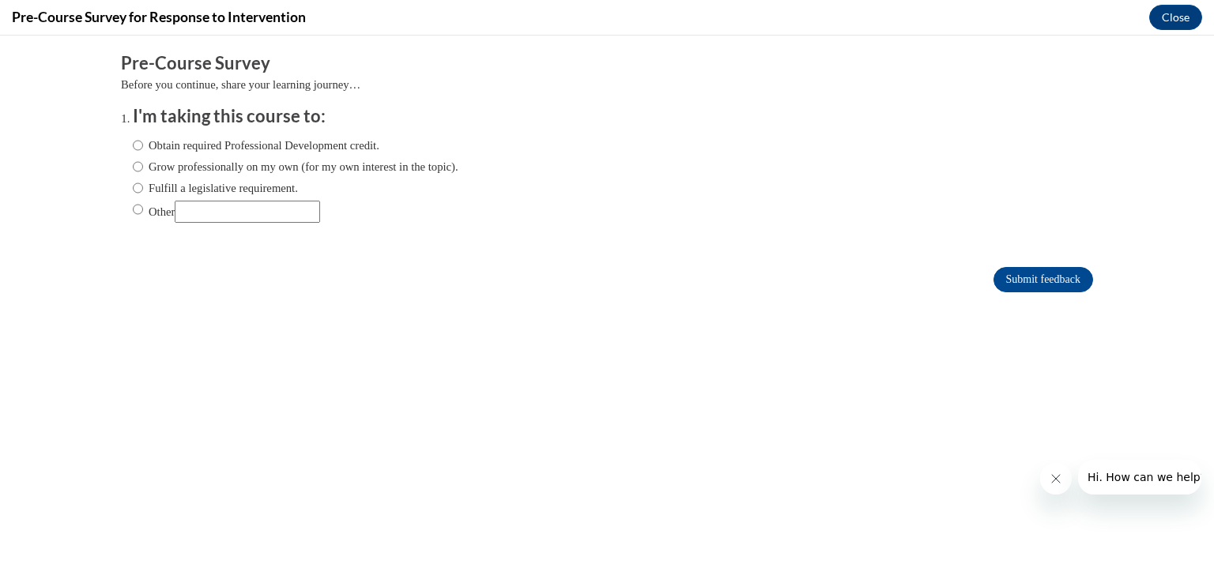
scroll to position [0, 0]
click at [149, 174] on label "Grow professionally on my own (for my own interest in the topic)." at bounding box center [296, 166] width 326 height 17
click at [143, 174] on input "Grow professionally on my own (for my own interest in the topic)." at bounding box center [138, 166] width 10 height 17
radio input "true"
click at [142, 188] on label "Fulfill a legislative requirement." at bounding box center [215, 187] width 165 height 17
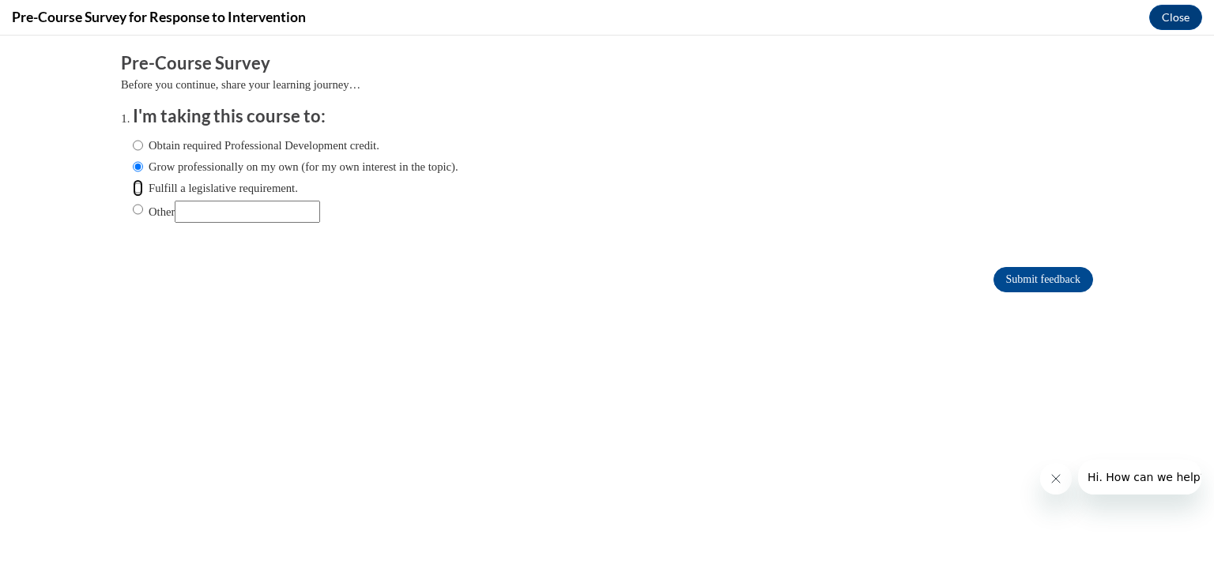
click at [142, 188] on input "Fulfill a legislative requirement." at bounding box center [138, 187] width 10 height 17
radio input "true"
click at [1019, 276] on input "Submit feedback" at bounding box center [1044, 279] width 100 height 25
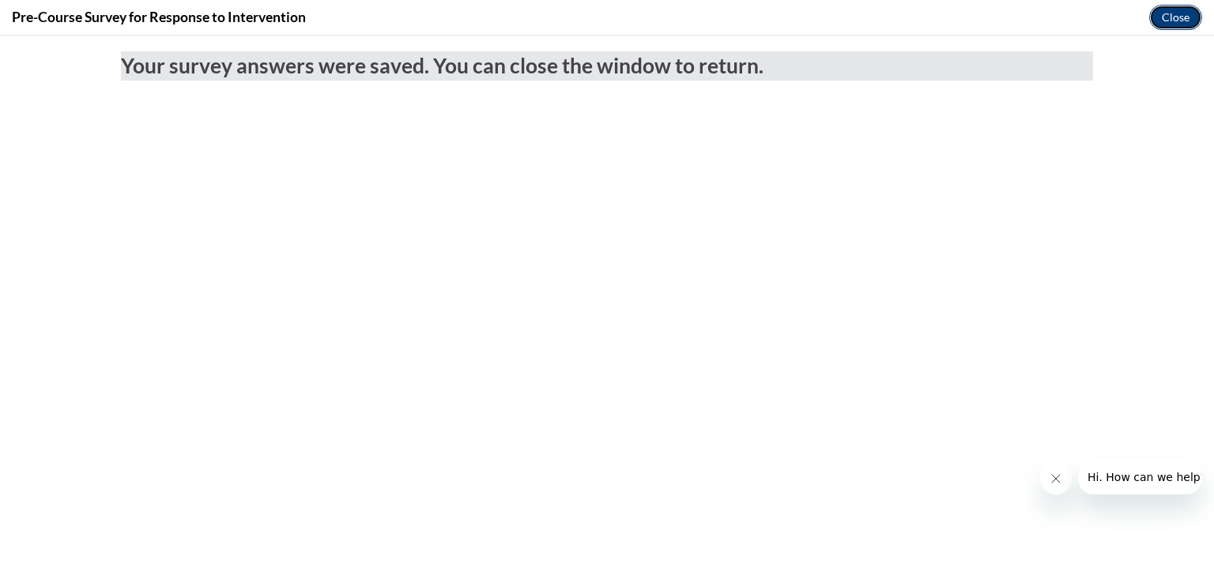
click at [1175, 17] on button "Close" at bounding box center [1175, 17] width 53 height 25
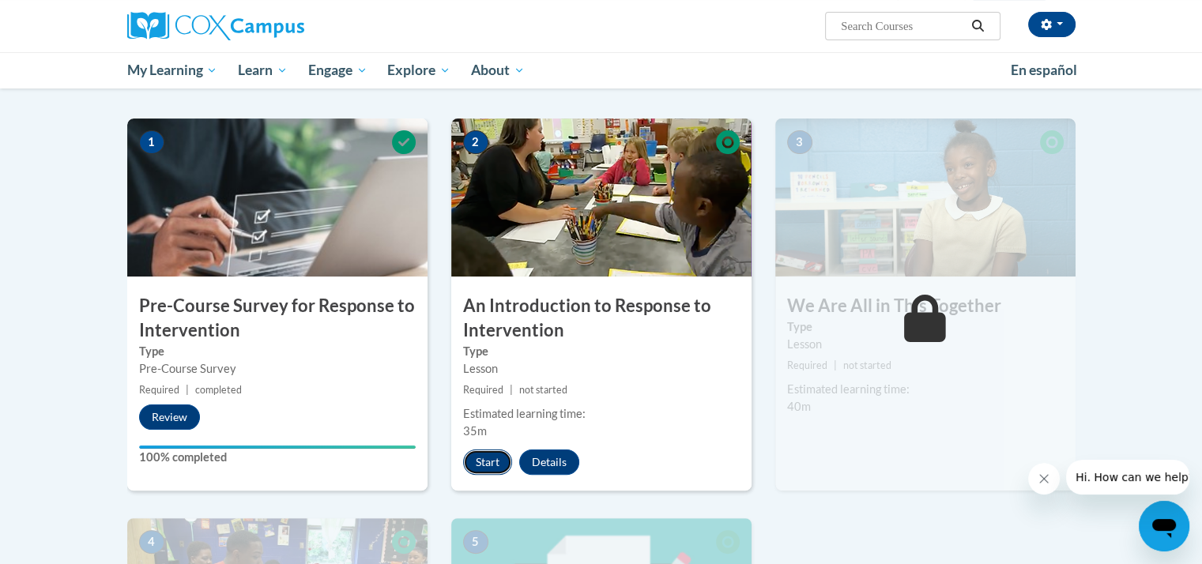
click at [493, 455] on button "Start" at bounding box center [487, 462] width 49 height 25
